Goal: Information Seeking & Learning: Learn about a topic

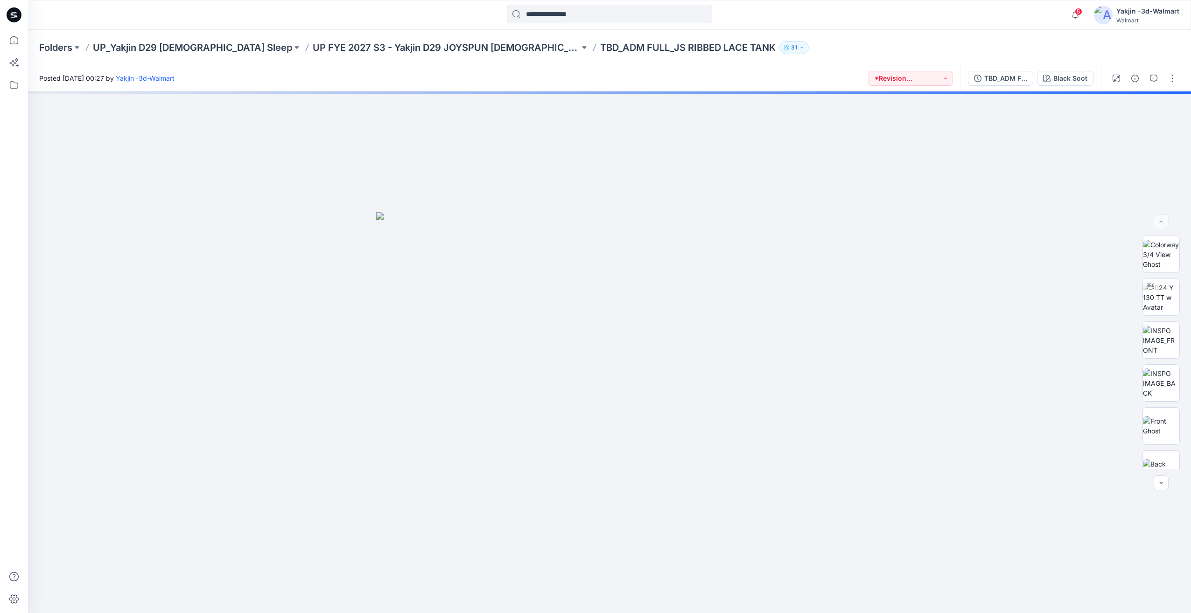
click at [164, 37] on div "Folders UP_Yakjin D29 [DEMOGRAPHIC_DATA] Sleep UP FYE 2027 S3 - Yakjin D29 JOYS…" at bounding box center [609, 47] width 1163 height 35
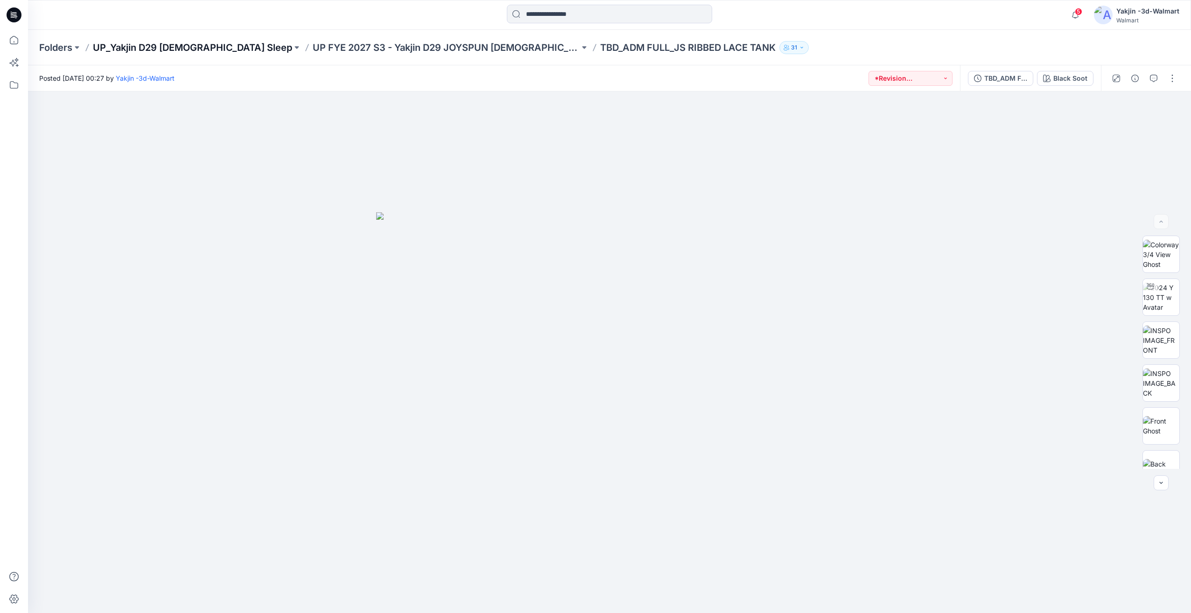
click at [177, 43] on p "UP_Yakjin D29 [DEMOGRAPHIC_DATA] Sleep" at bounding box center [192, 47] width 199 height 13
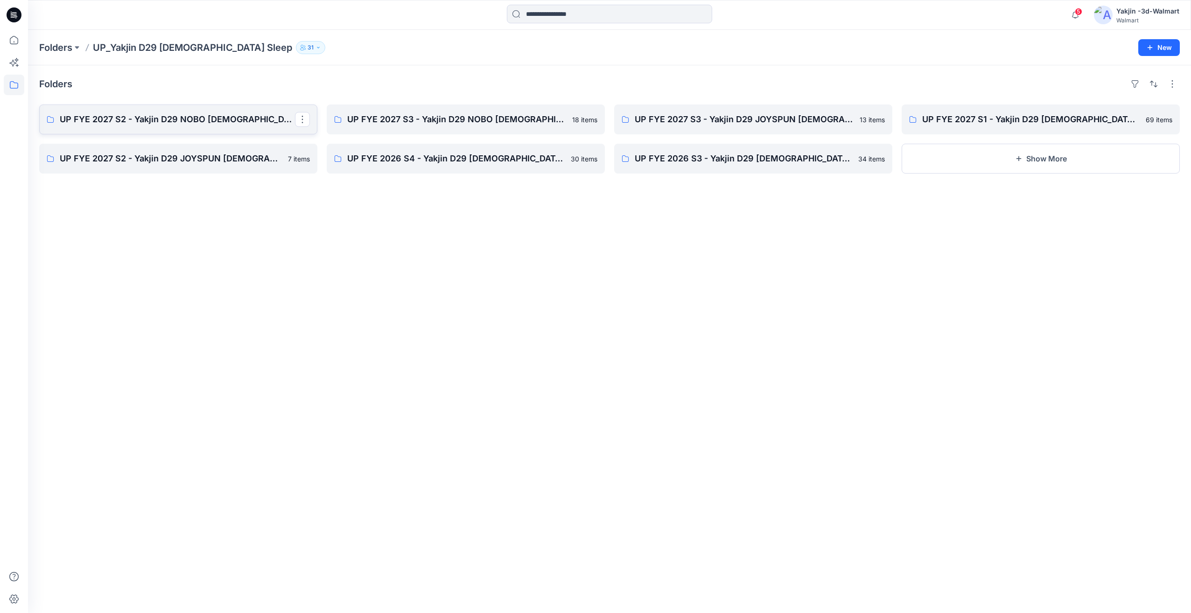
click at [215, 122] on p "UP FYE 2027 S2 - Yakjin D29 NOBO [DEMOGRAPHIC_DATA] Sleepwear" at bounding box center [177, 119] width 235 height 13
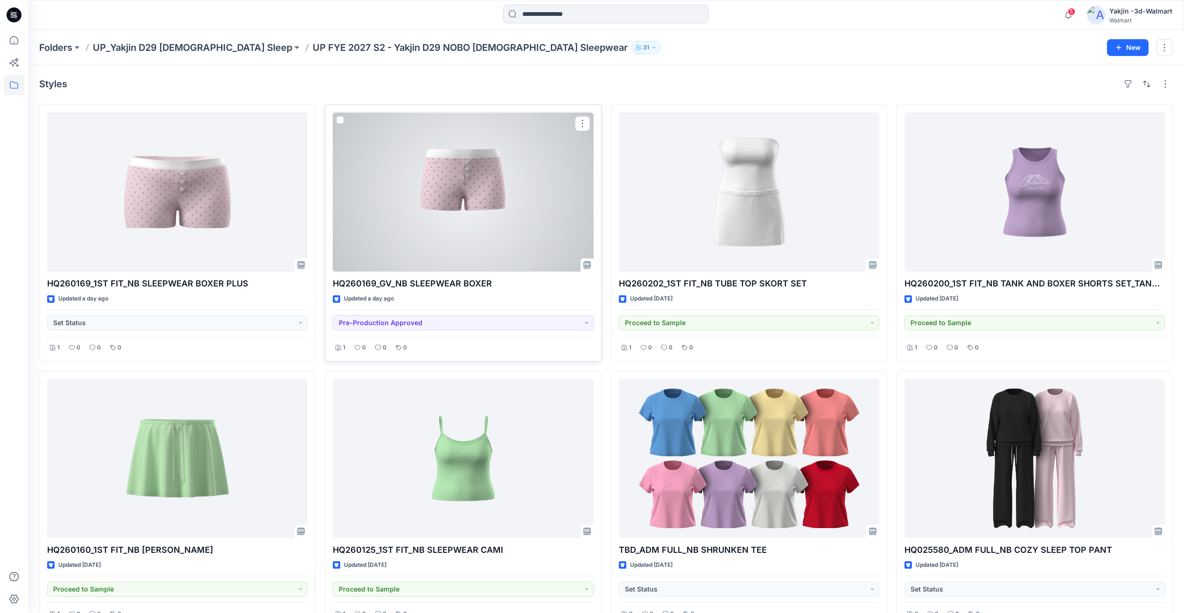
click at [455, 218] on div at bounding box center [463, 191] width 260 height 159
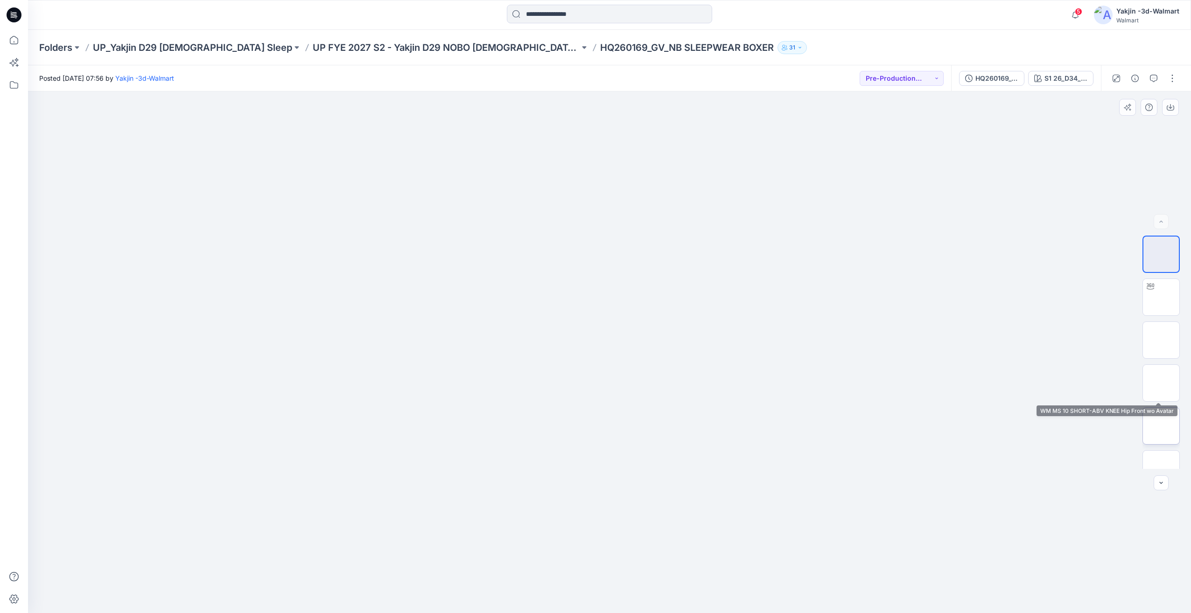
scroll to position [190, 0]
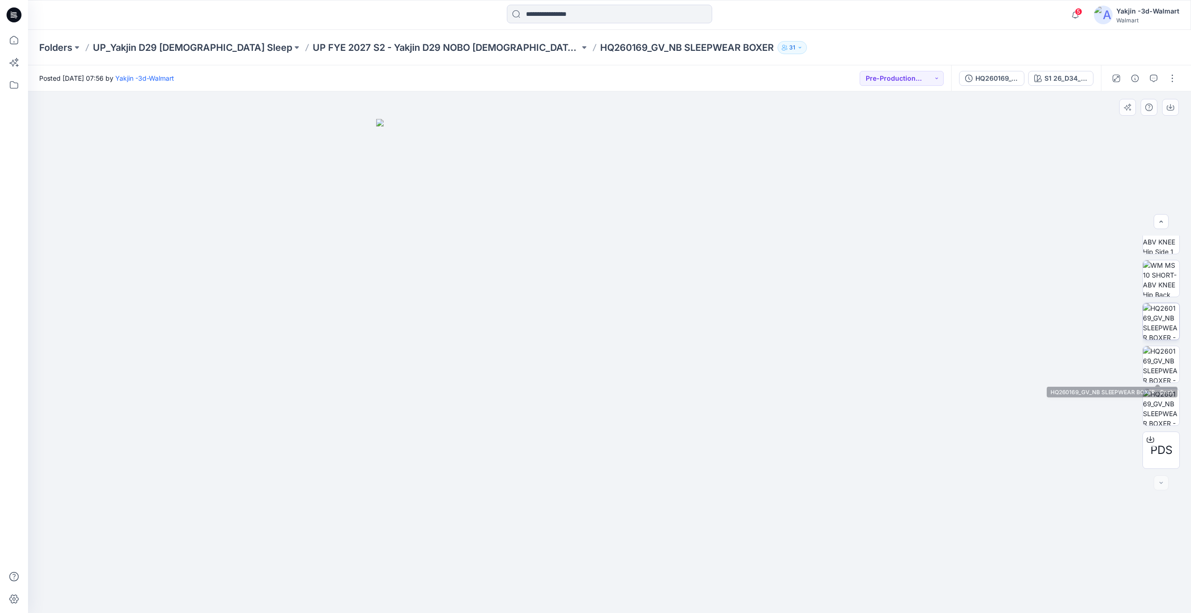
click at [1164, 328] on img at bounding box center [1161, 321] width 36 height 36
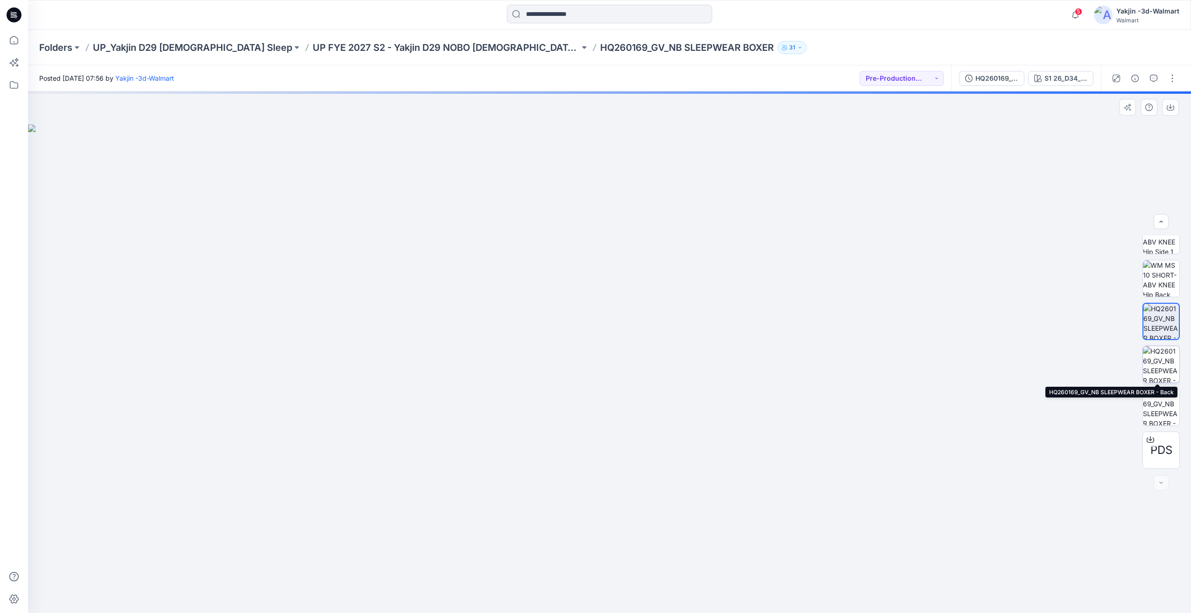
click at [1169, 359] on img at bounding box center [1161, 364] width 36 height 36
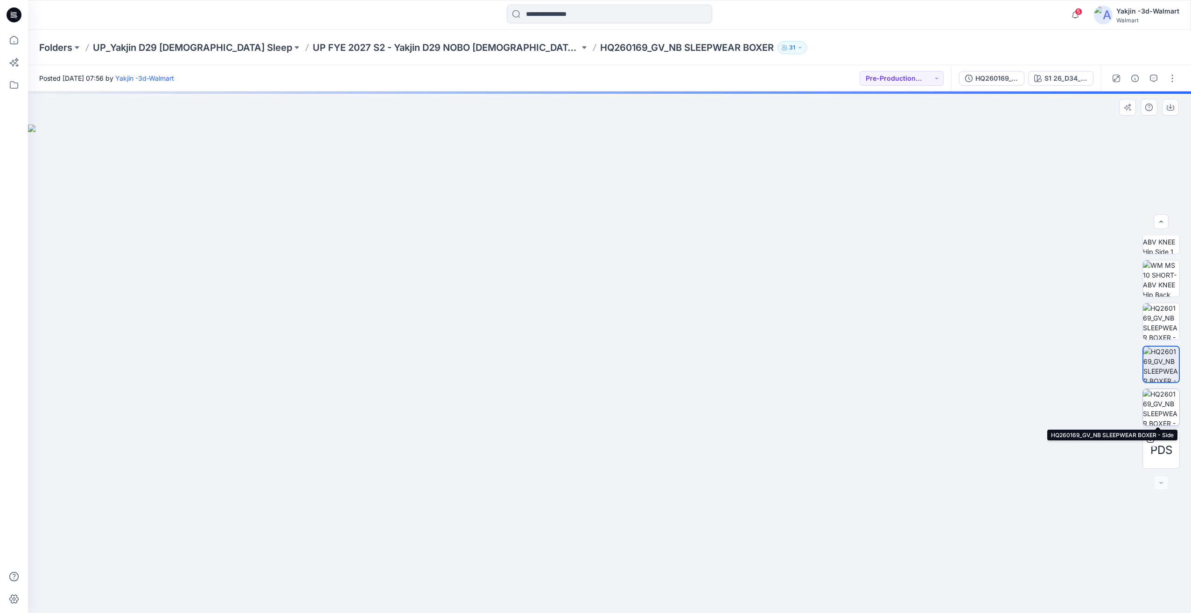
click at [1160, 401] on img at bounding box center [1161, 407] width 36 height 36
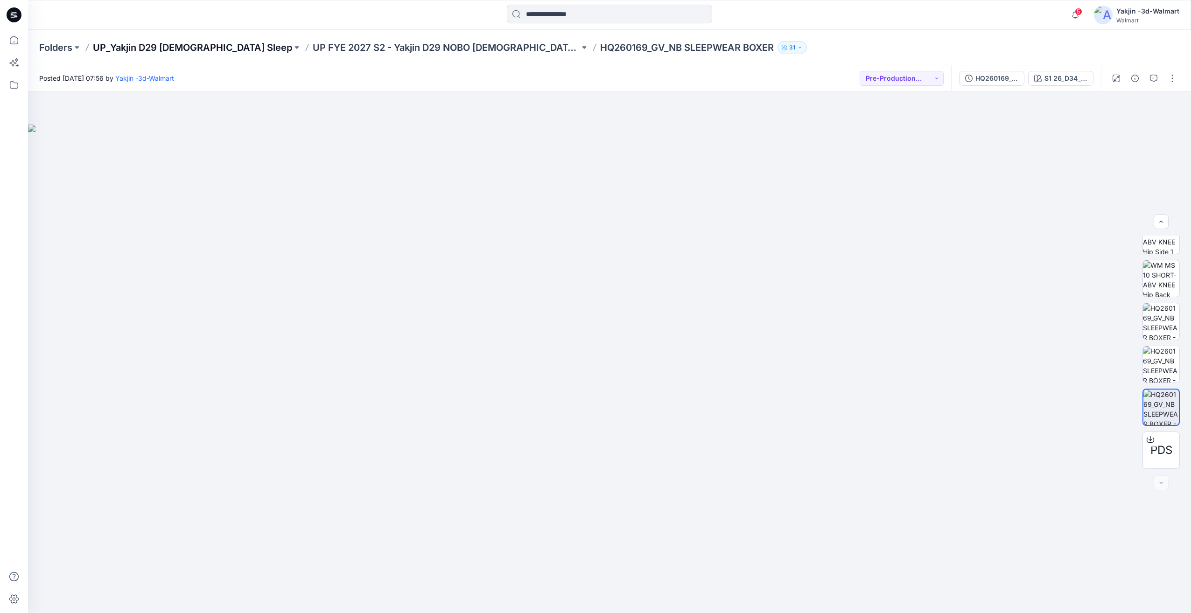
click at [154, 45] on p "UP_Yakjin D29 [DEMOGRAPHIC_DATA] Sleep" at bounding box center [192, 47] width 199 height 13
click at [1163, 370] on img at bounding box center [1161, 364] width 36 height 36
click at [1152, 328] on img at bounding box center [1161, 321] width 36 height 36
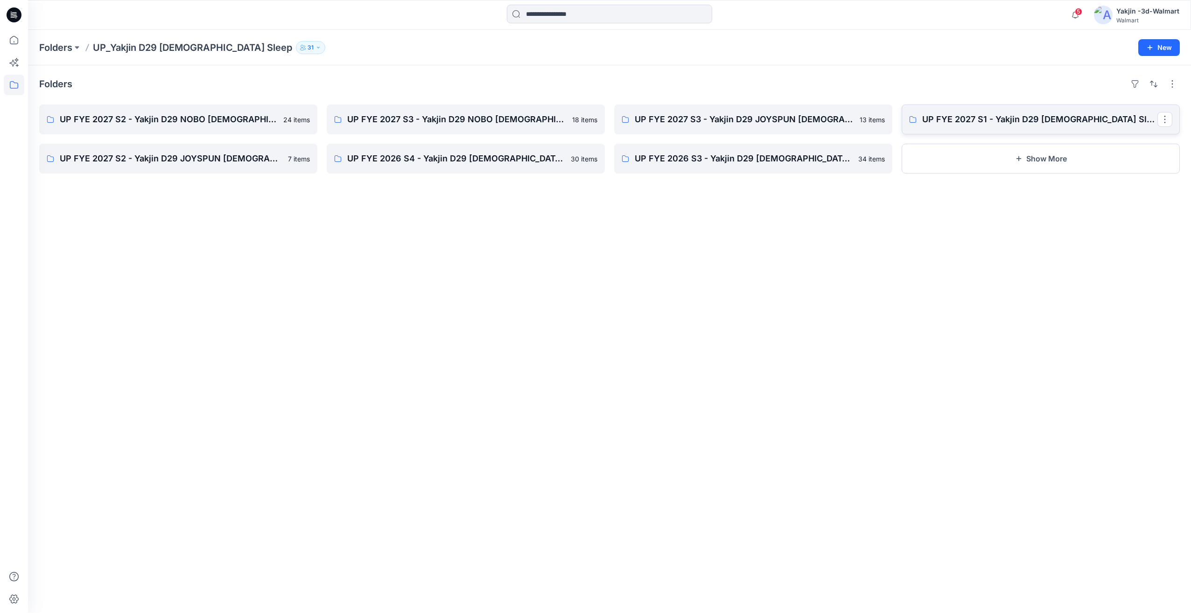
click at [941, 121] on p "UP FYE 2027 S1 - Yakjin D29 [DEMOGRAPHIC_DATA] Sleepwear" at bounding box center [1039, 119] width 235 height 13
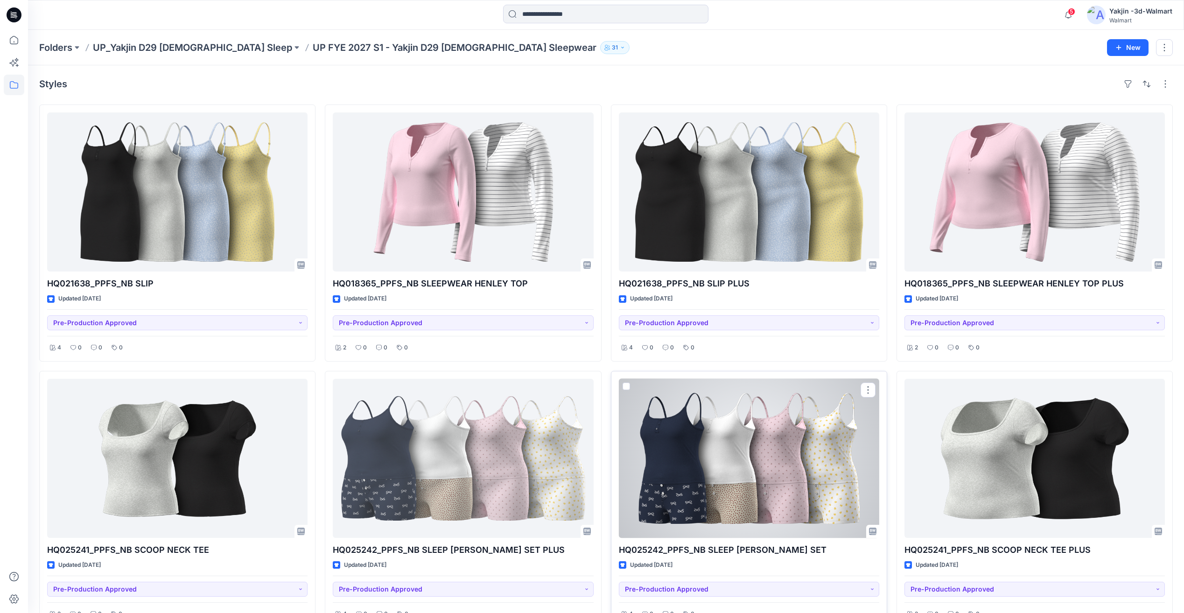
click at [781, 501] on div at bounding box center [749, 458] width 260 height 159
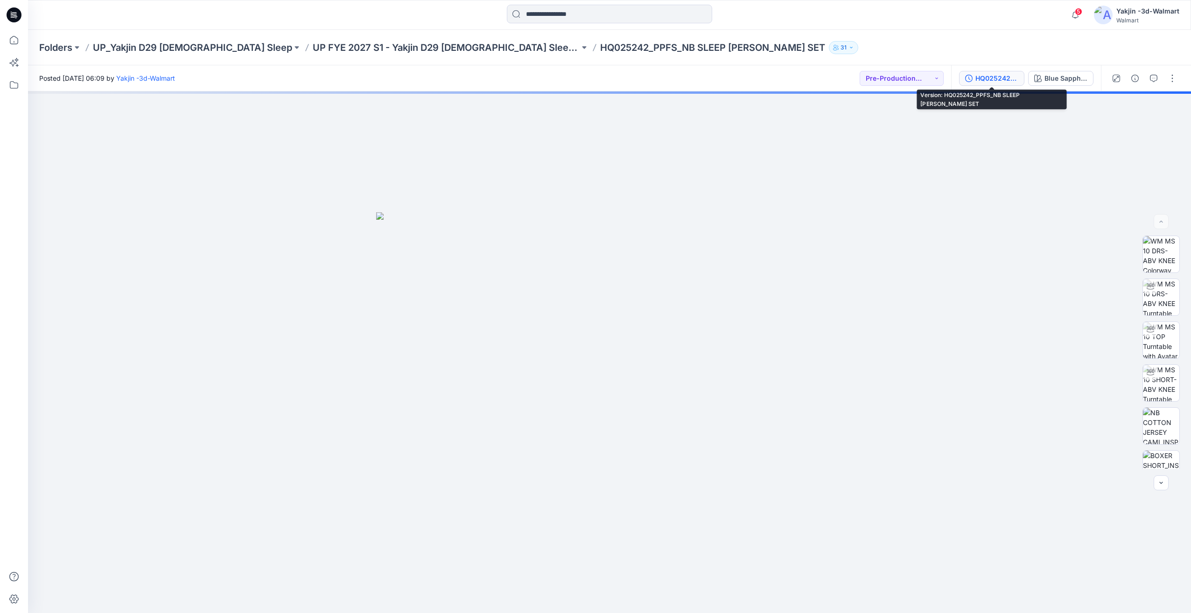
click at [995, 82] on div "HQ025242_PPFS_NB SLEEP CAMI BOXER SET" at bounding box center [997, 78] width 43 height 10
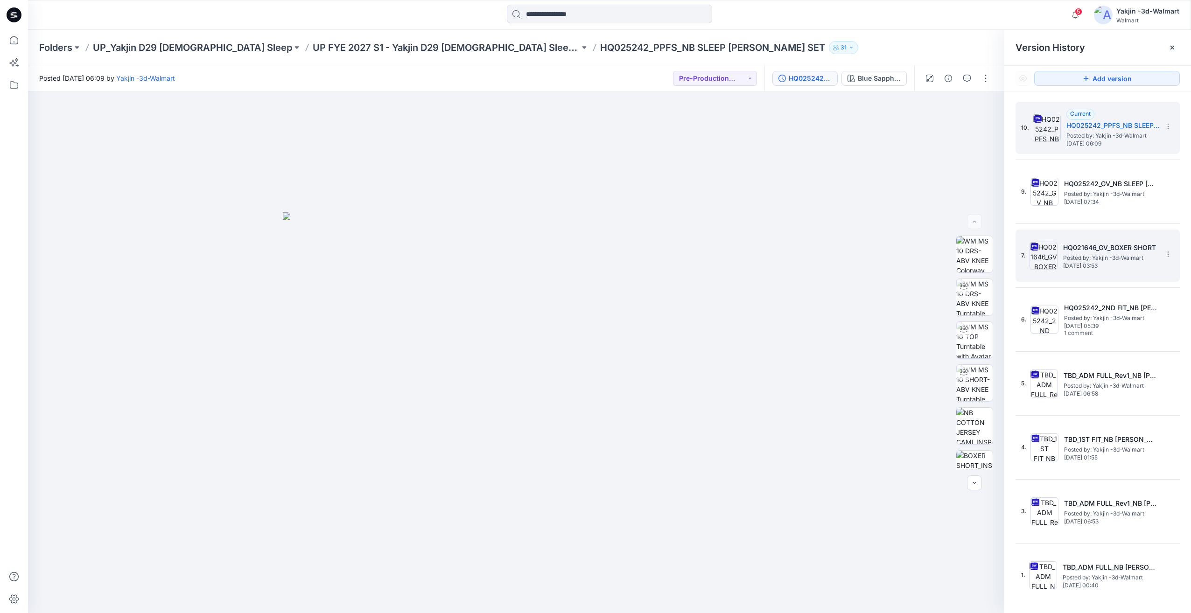
click at [1115, 250] on h5 "HQ021646_GV_BOXER SHORT" at bounding box center [1109, 247] width 93 height 11
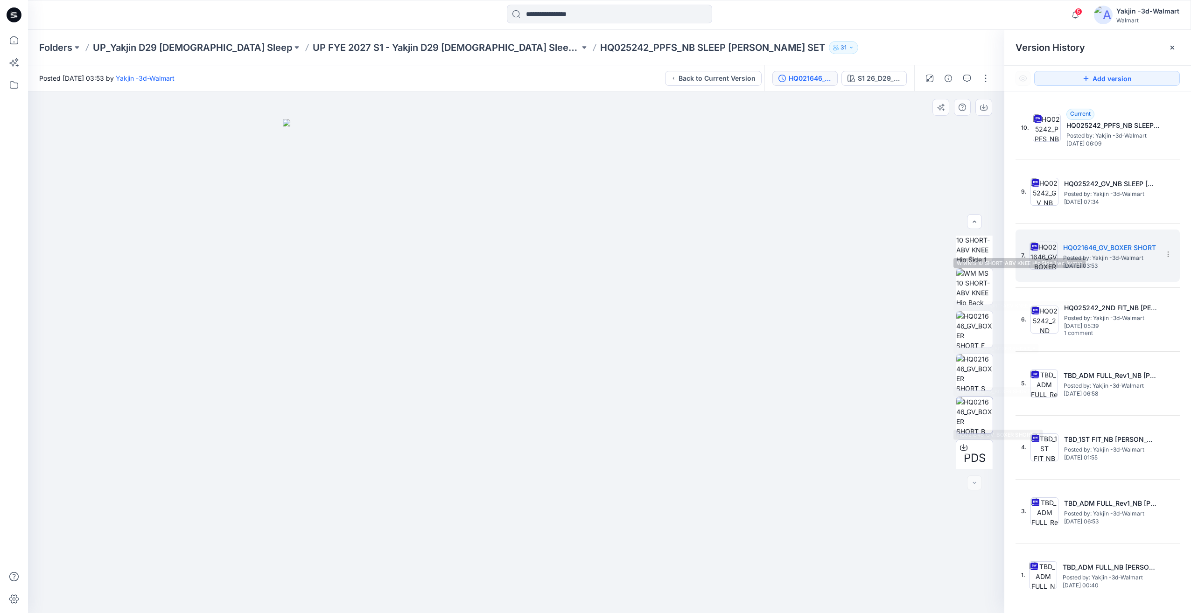
scroll to position [190, 0]
click at [976, 364] on img at bounding box center [974, 364] width 36 height 36
click at [1172, 54] on div at bounding box center [1172, 47] width 15 height 15
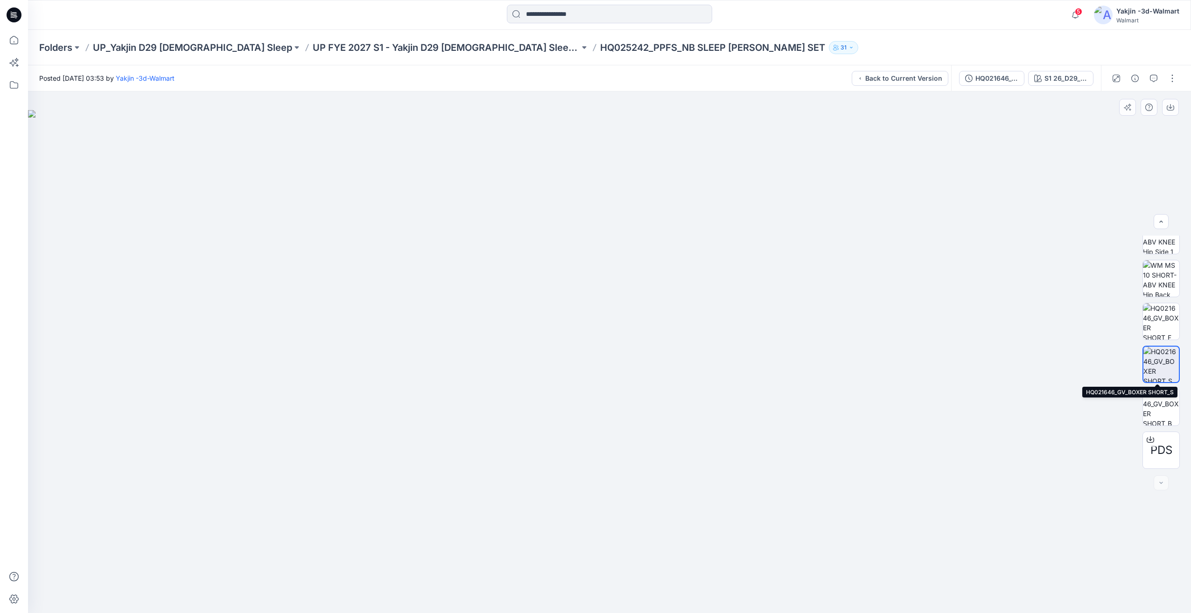
click at [1172, 372] on img at bounding box center [1161, 364] width 35 height 35
click at [1172, 403] on img at bounding box center [1161, 407] width 36 height 36
click at [1152, 328] on img at bounding box center [1161, 321] width 36 height 36
